Goal: Information Seeking & Learning: Learn about a topic

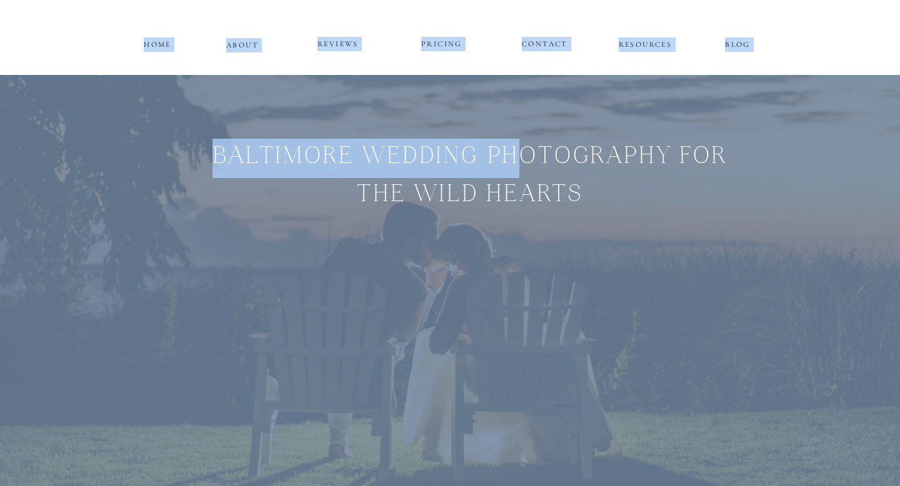
drag, startPoint x: 507, startPoint y: 142, endPoint x: 626, endPoint y: -58, distance: 232.6
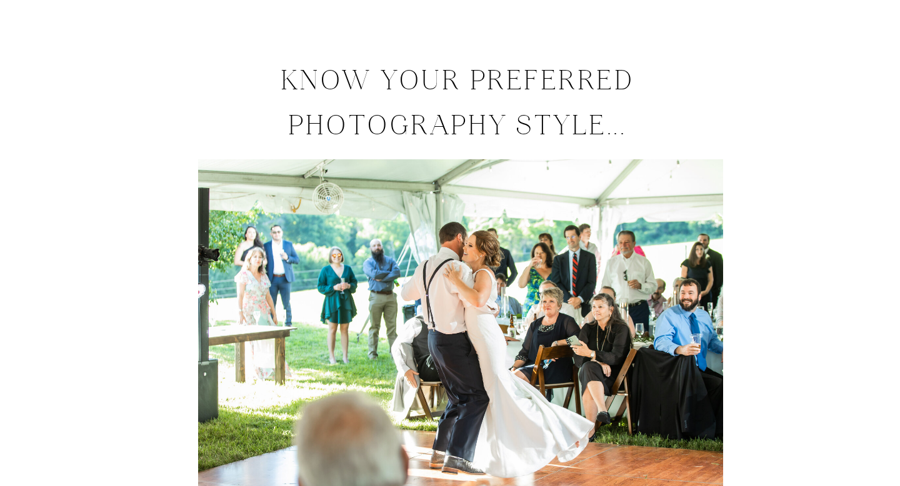
scroll to position [7806, 0]
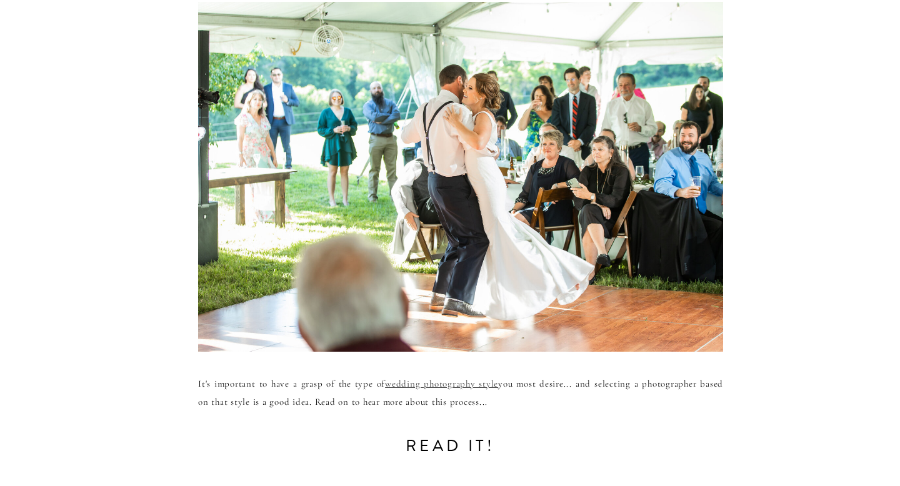
click at [438, 384] on link "wedding photography style" at bounding box center [441, 383] width 113 height 11
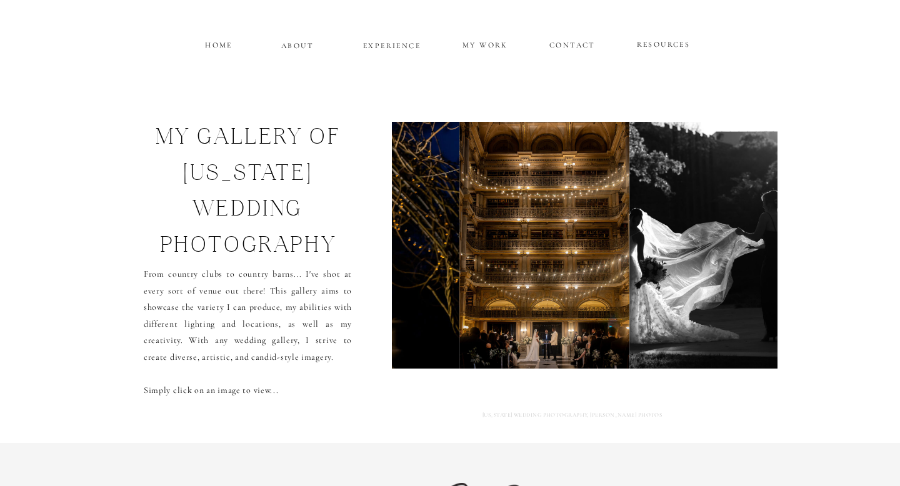
click at [517, 283] on img at bounding box center [544, 245] width 170 height 247
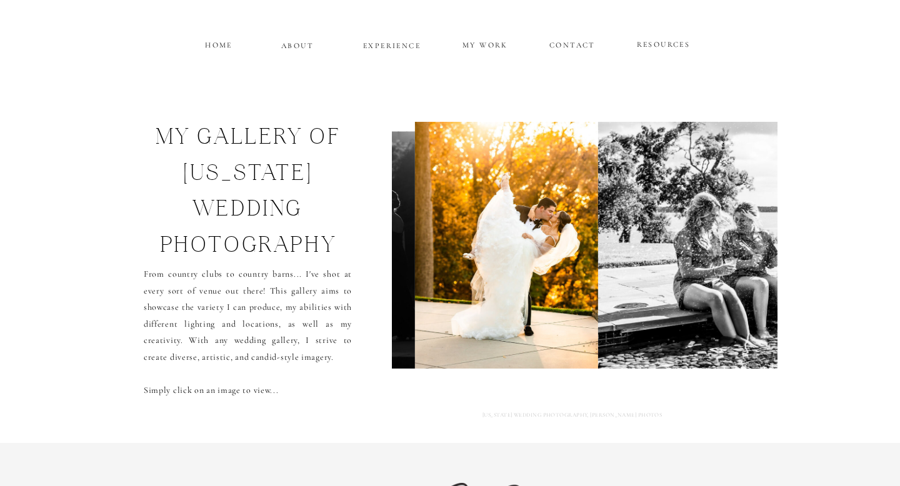
click at [556, 290] on img at bounding box center [507, 245] width 184 height 247
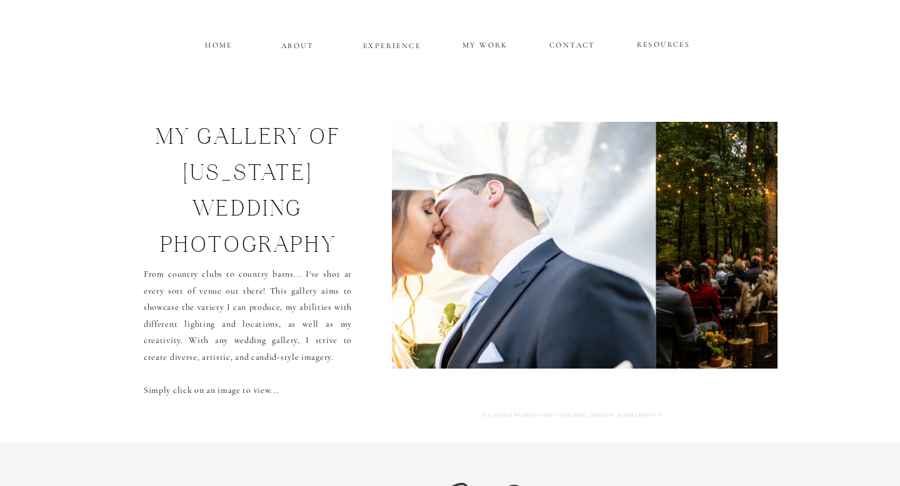
click at [511, 297] on img at bounding box center [471, 245] width 371 height 247
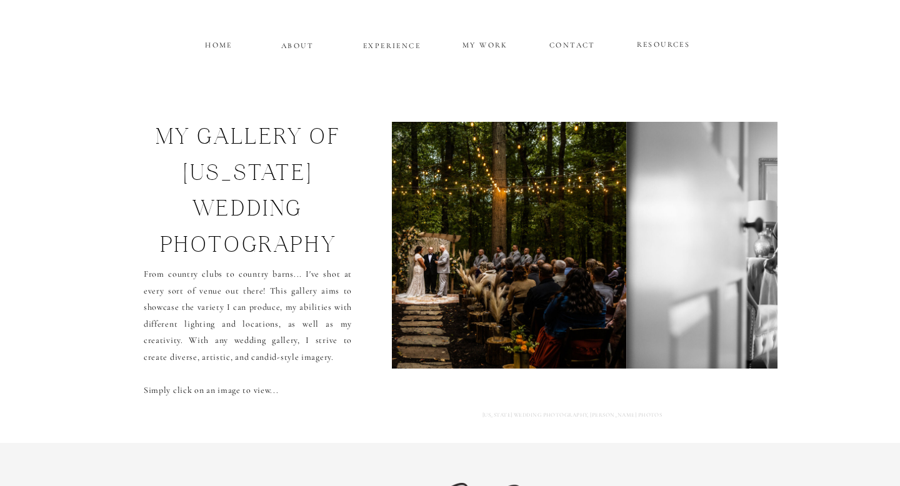
click at [626, 261] on img at bounding box center [811, 245] width 371 height 247
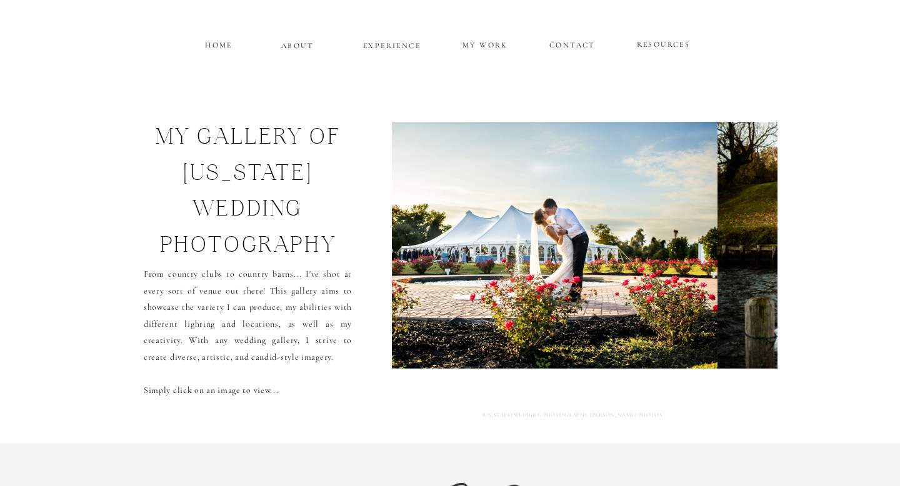
click at [579, 266] on img at bounding box center [529, 245] width 375 height 247
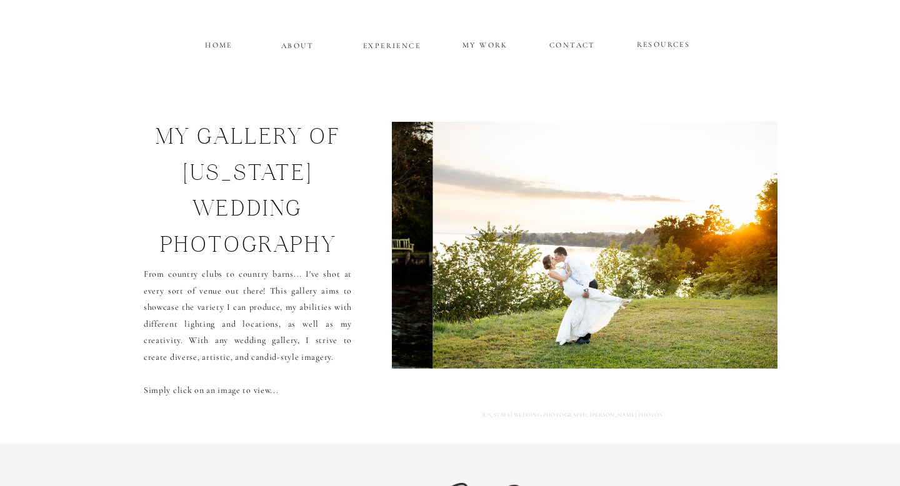
click at [654, 253] on img at bounding box center [633, 245] width 401 height 247
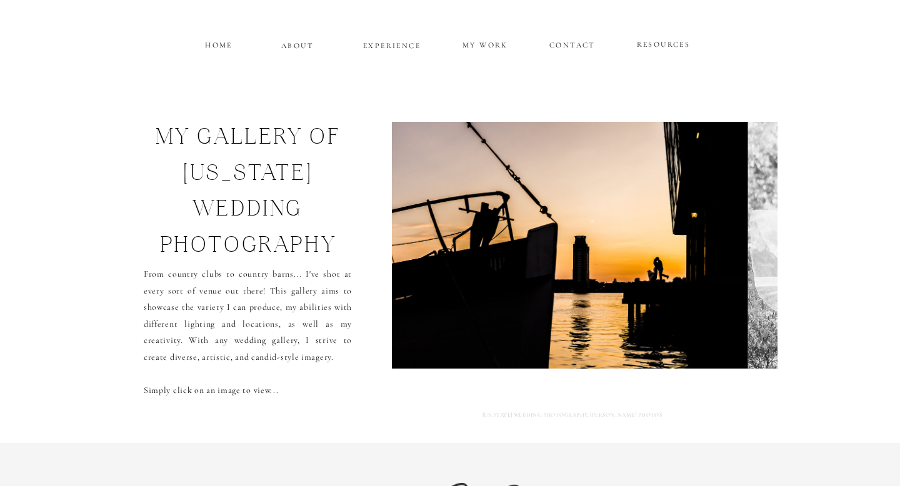
click at [585, 284] on img at bounding box center [564, 245] width 367 height 247
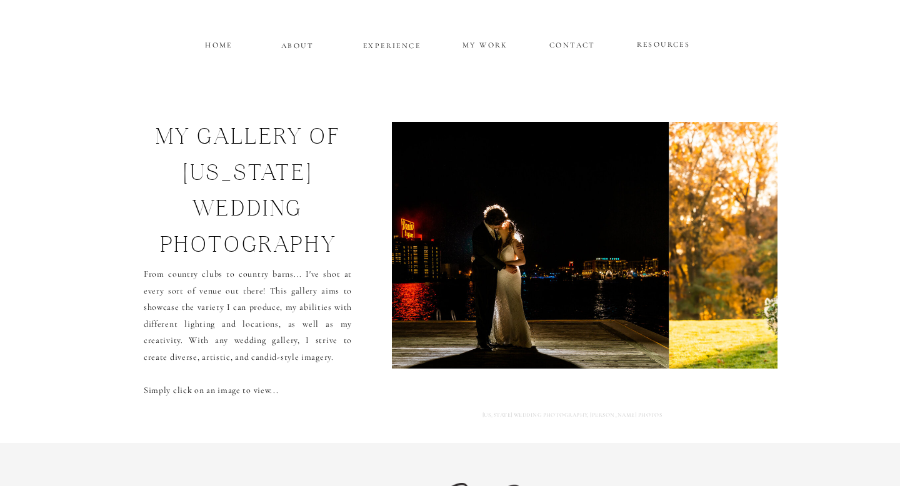
click at [502, 292] on img at bounding box center [470, 245] width 397 height 247
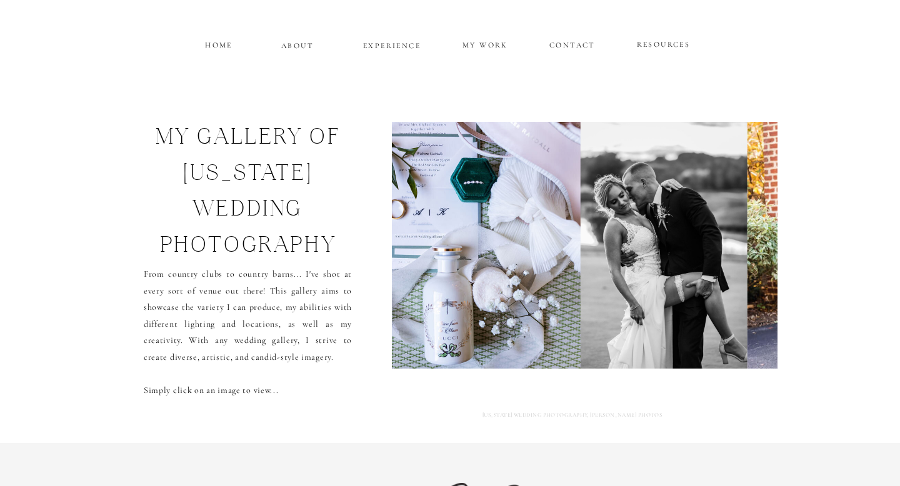
click at [536, 329] on img at bounding box center [471, 245] width 220 height 247
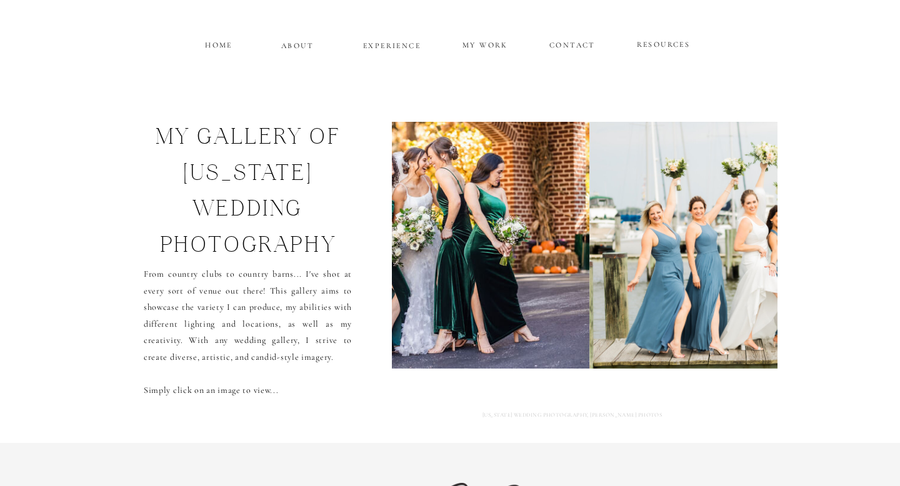
click at [421, 331] on img at bounding box center [400, 245] width 380 height 247
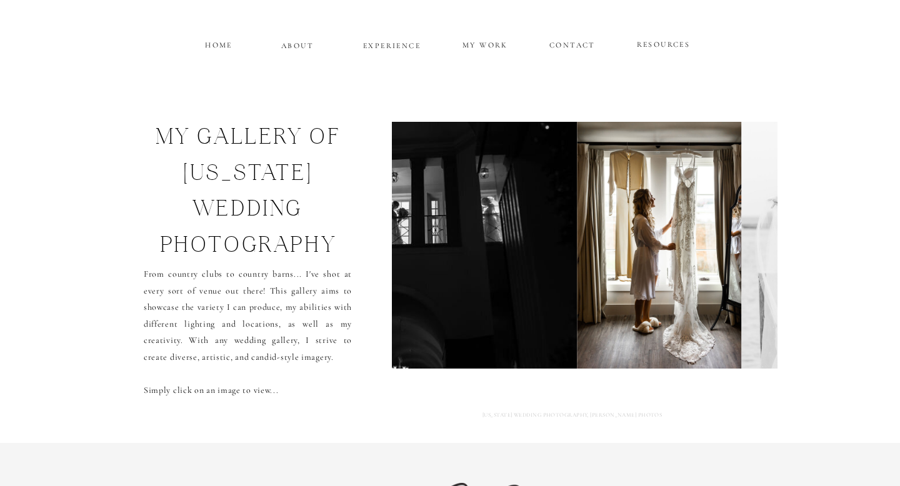
click at [437, 295] on img at bounding box center [392, 245] width 370 height 247
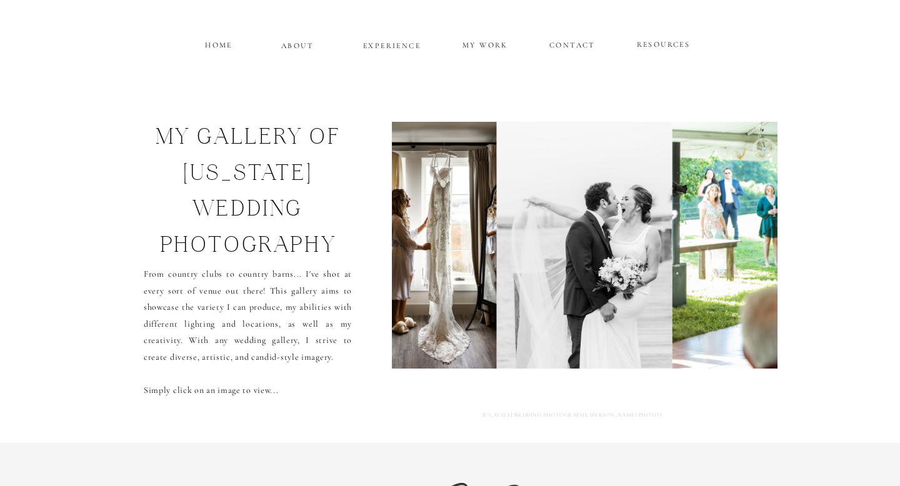
click at [291, 46] on p "ABOUT" at bounding box center [297, 44] width 32 height 11
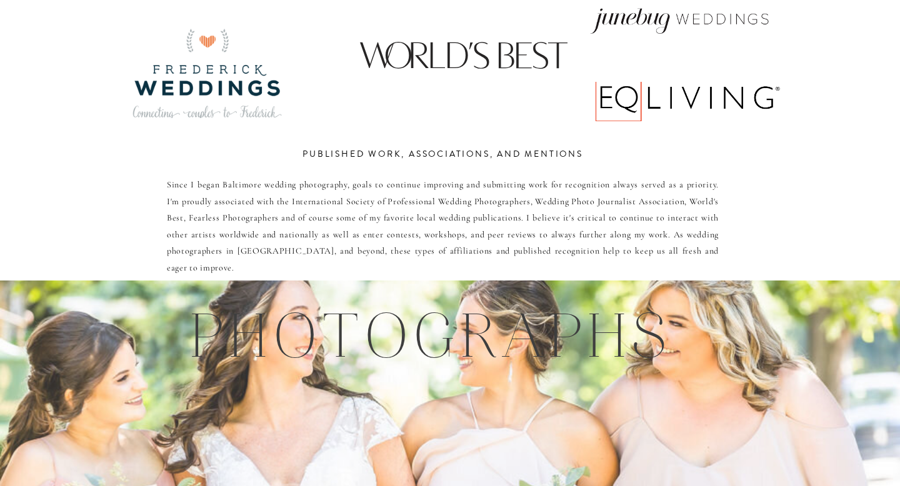
scroll to position [1766, 0]
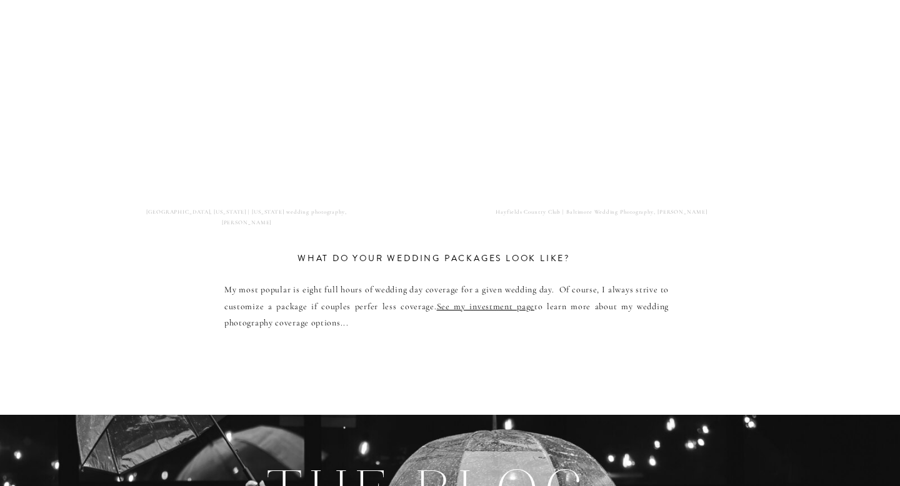
scroll to position [6355, 0]
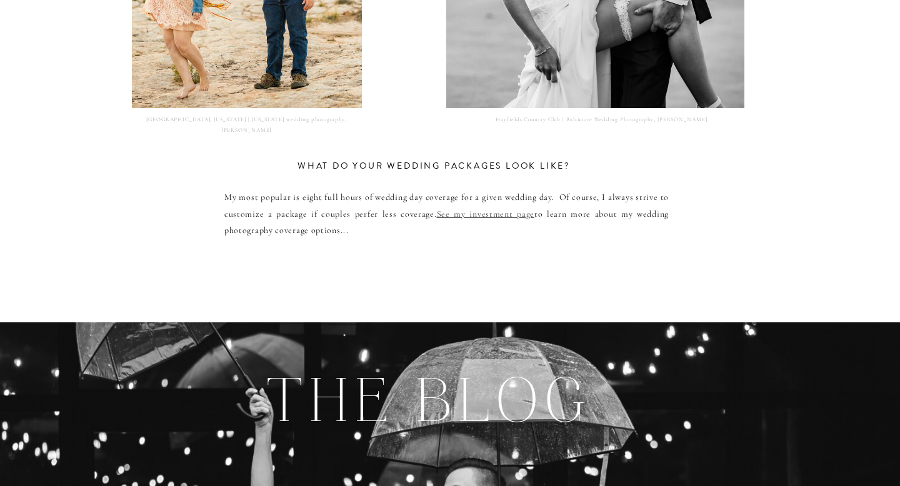
click at [511, 211] on link "See my investment page" at bounding box center [485, 214] width 97 height 11
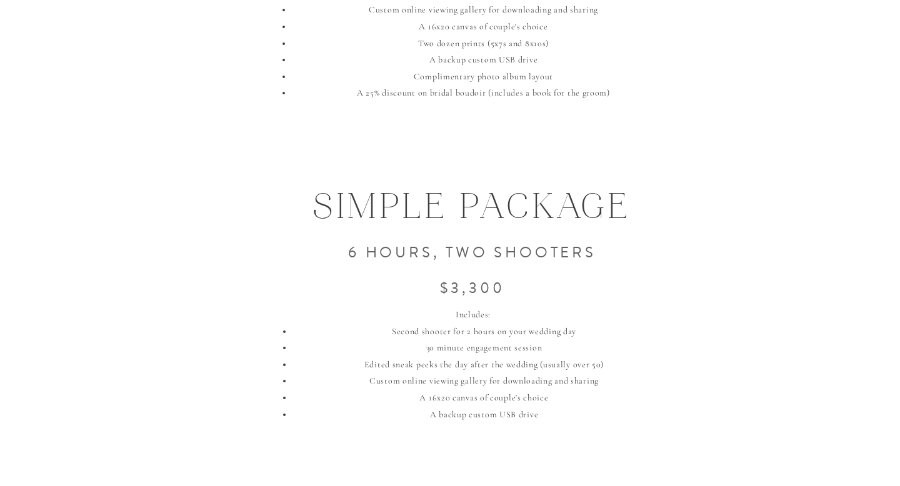
scroll to position [1389, 0]
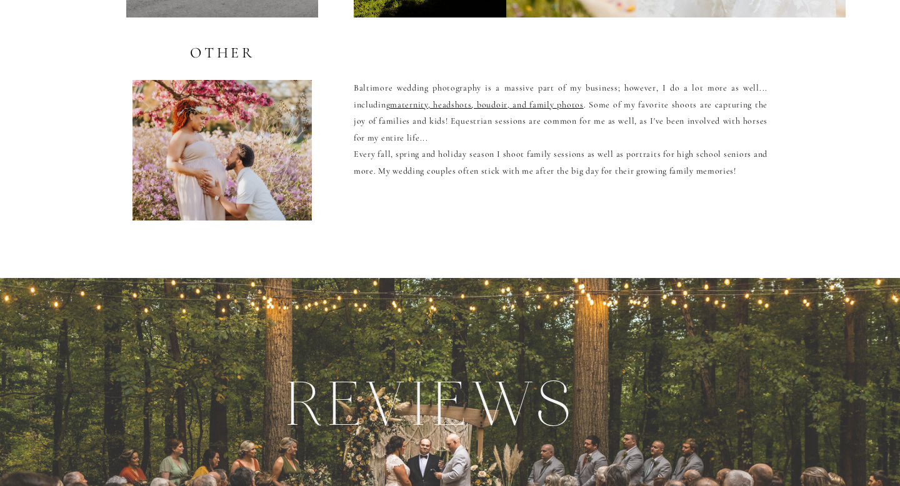
scroll to position [2810, 0]
